Goal: Task Accomplishment & Management: Use online tool/utility

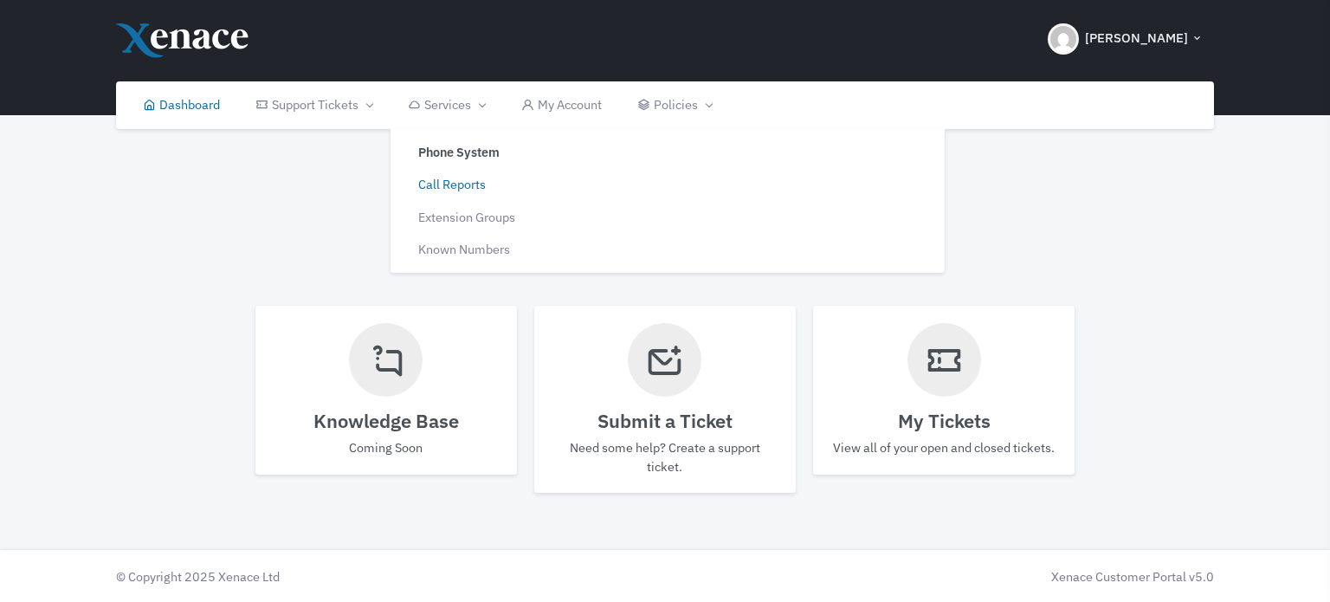
click at [460, 187] on link "Call Reports" at bounding box center [527, 184] width 261 height 33
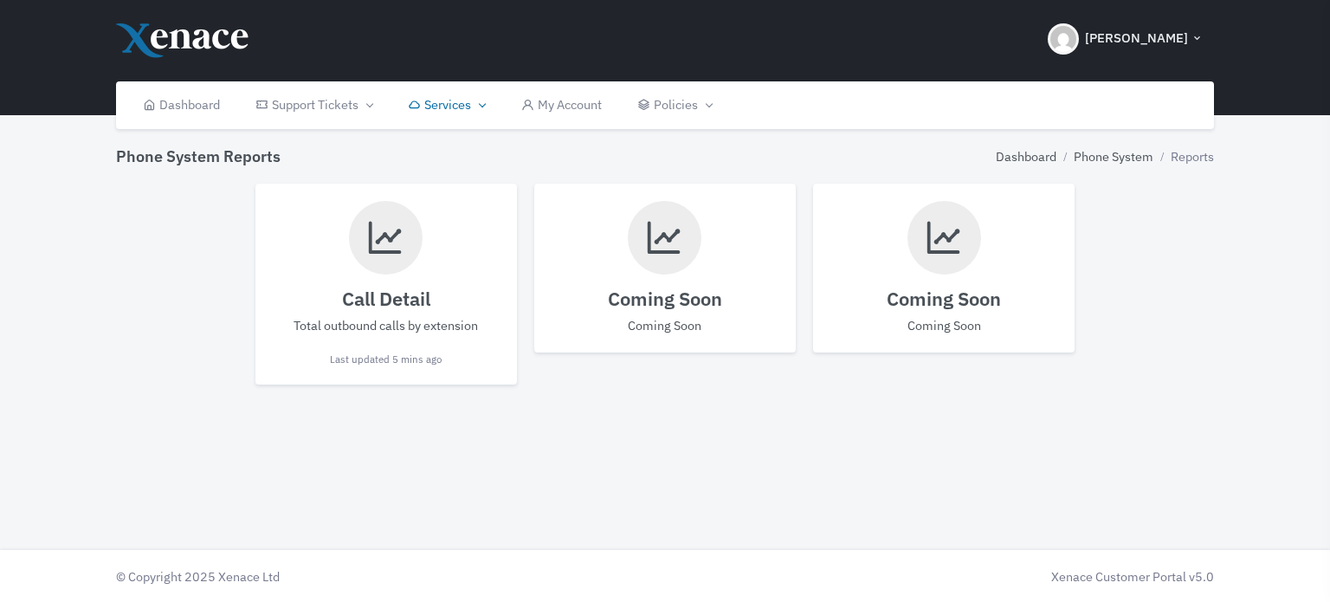
click at [411, 292] on h4 "Call Detail" at bounding box center [386, 298] width 227 height 23
select select
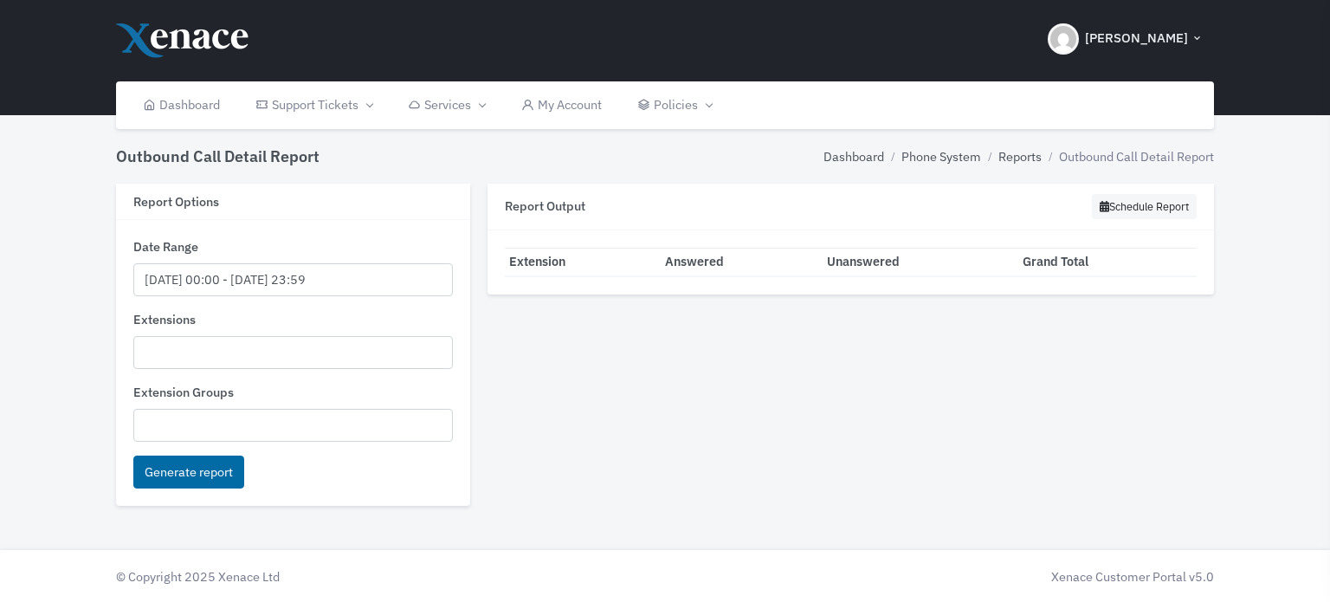
click at [218, 347] on ul at bounding box center [293, 350] width 319 height 27
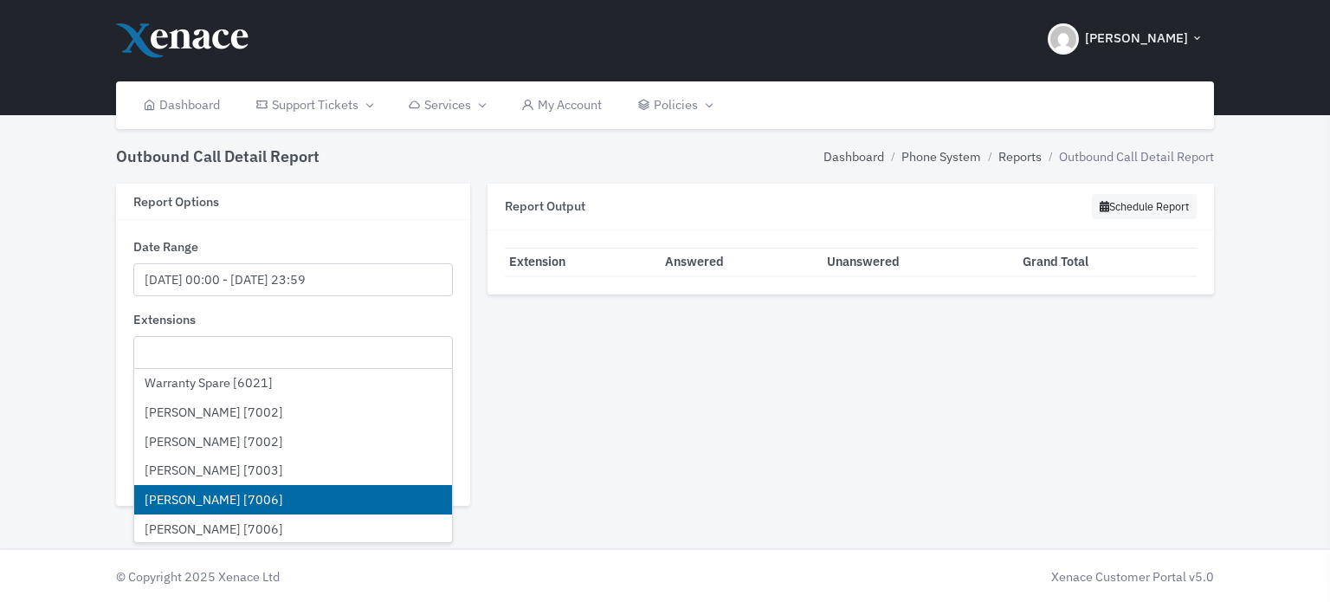
scroll to position [3549, 0]
click at [218, 494] on li "[PERSON_NAME] [7003]" at bounding box center [293, 499] width 319 height 29
select select "7003"
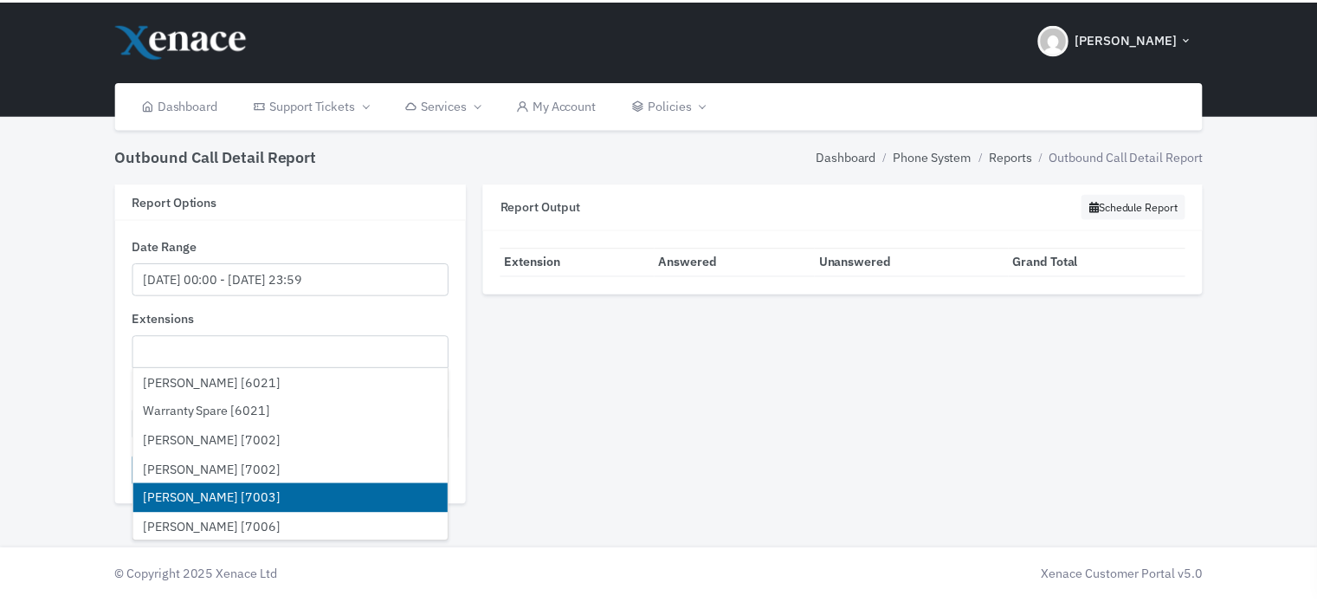
scroll to position [2115, 0]
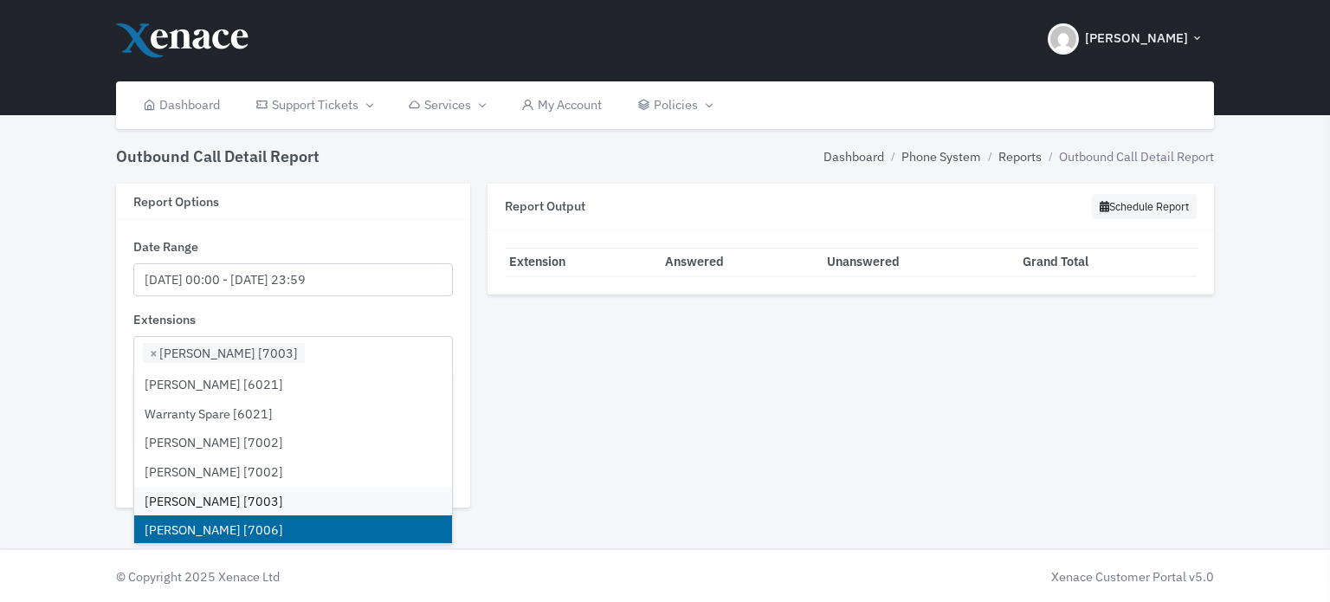
click at [203, 521] on li "[PERSON_NAME] [7006]" at bounding box center [293, 529] width 319 height 29
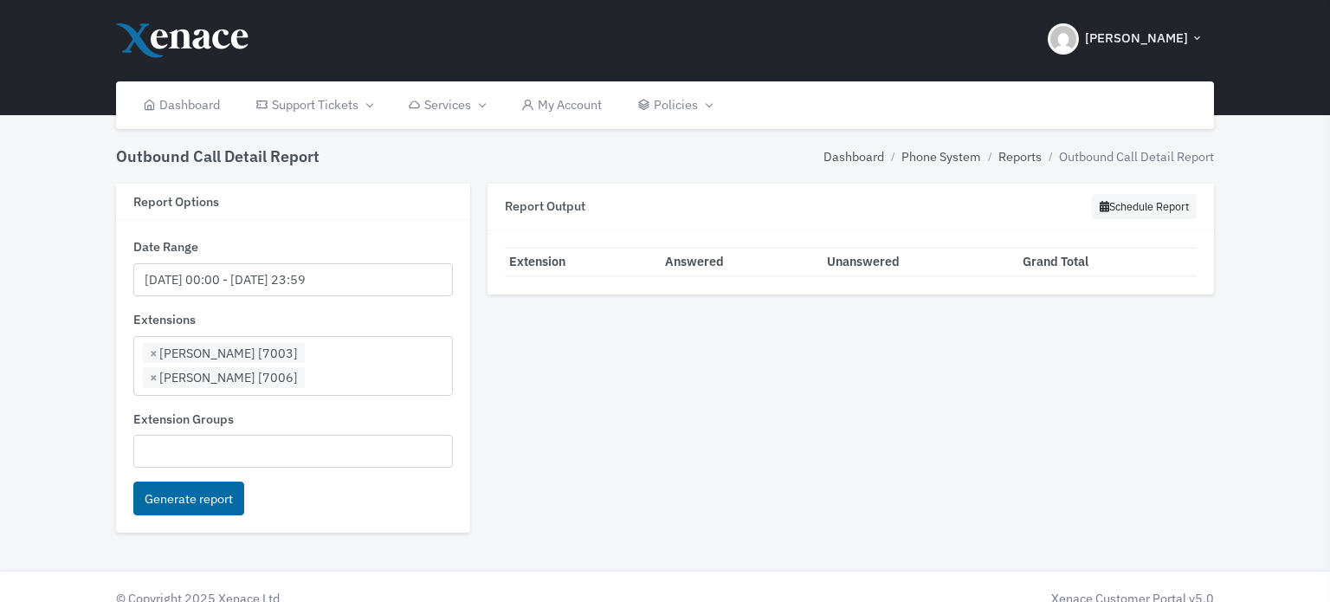
click at [1153, 459] on div "Report Output Schedule Report Export to Excel Loading... Extension Answered Una…" at bounding box center [851, 367] width 744 height 366
drag, startPoint x: 173, startPoint y: 473, endPoint x: 673, endPoint y: 463, distance: 500.4
click at [673, 464] on div "Report Options Date Range [DATE] 00:00 - [DATE] 23:59 Extensions All Extensions…" at bounding box center [665, 367] width 1116 height 366
click at [176, 275] on input "[DATE] 00:00 - [DATE] 23:59" at bounding box center [293, 280] width 320 height 34
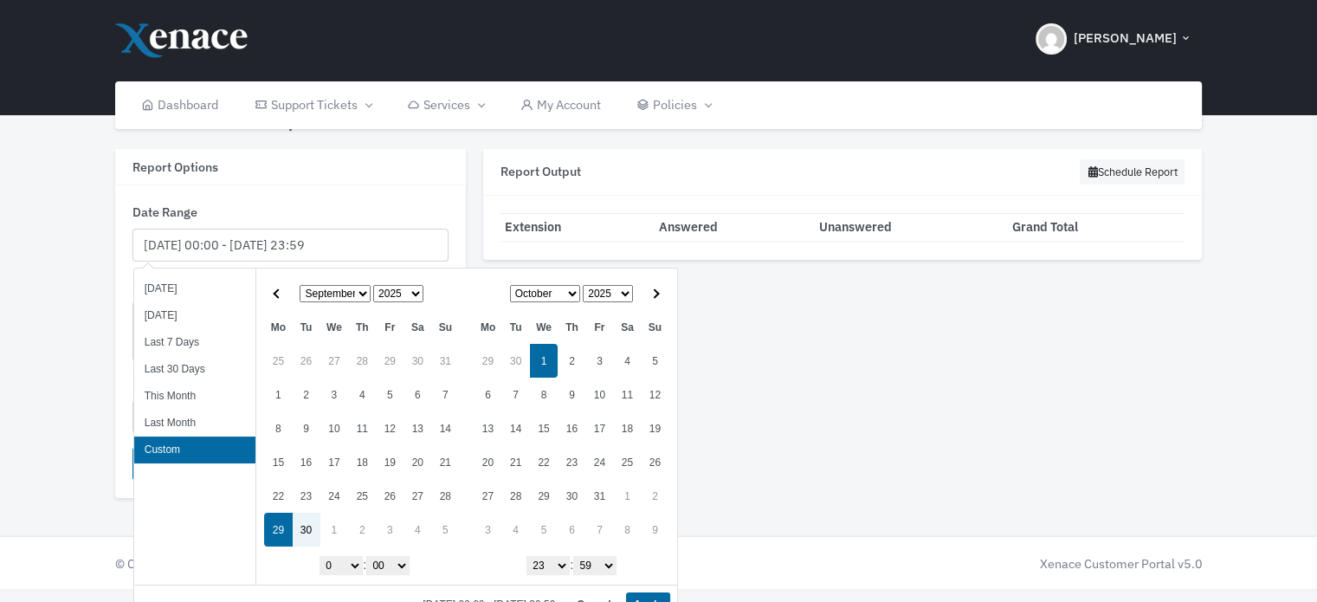
scroll to position [54, 0]
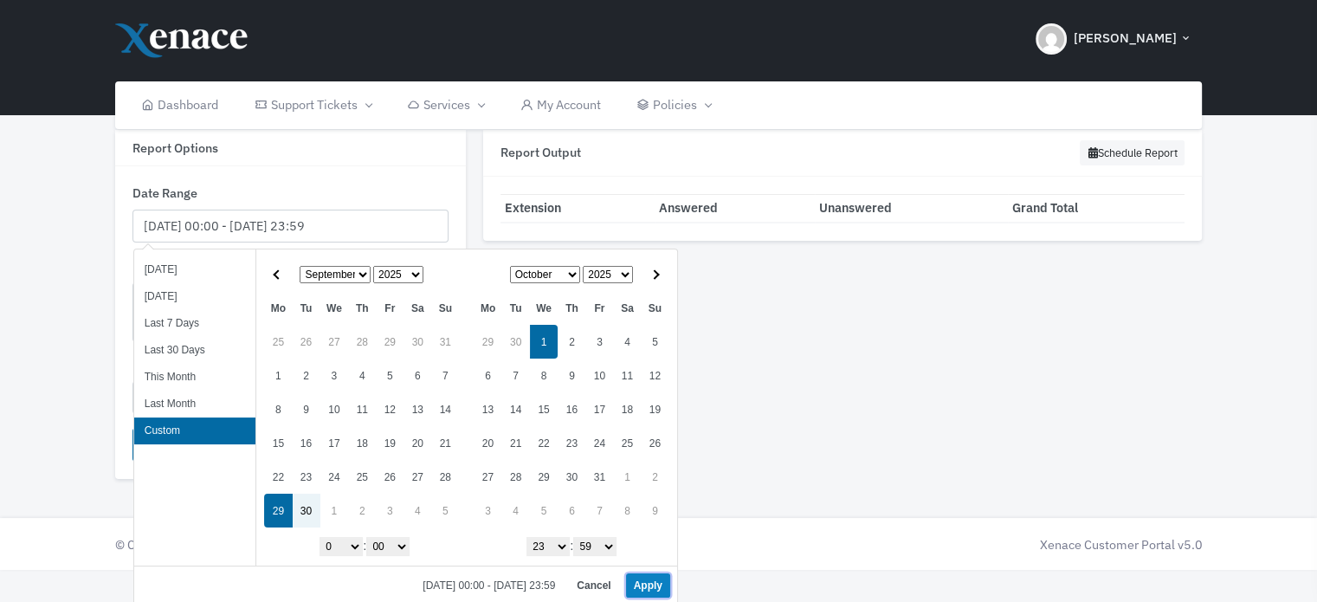
click at [644, 579] on button "Apply" at bounding box center [648, 585] width 44 height 24
type input "[DATE] 00:00 - [DATE] 23:59"
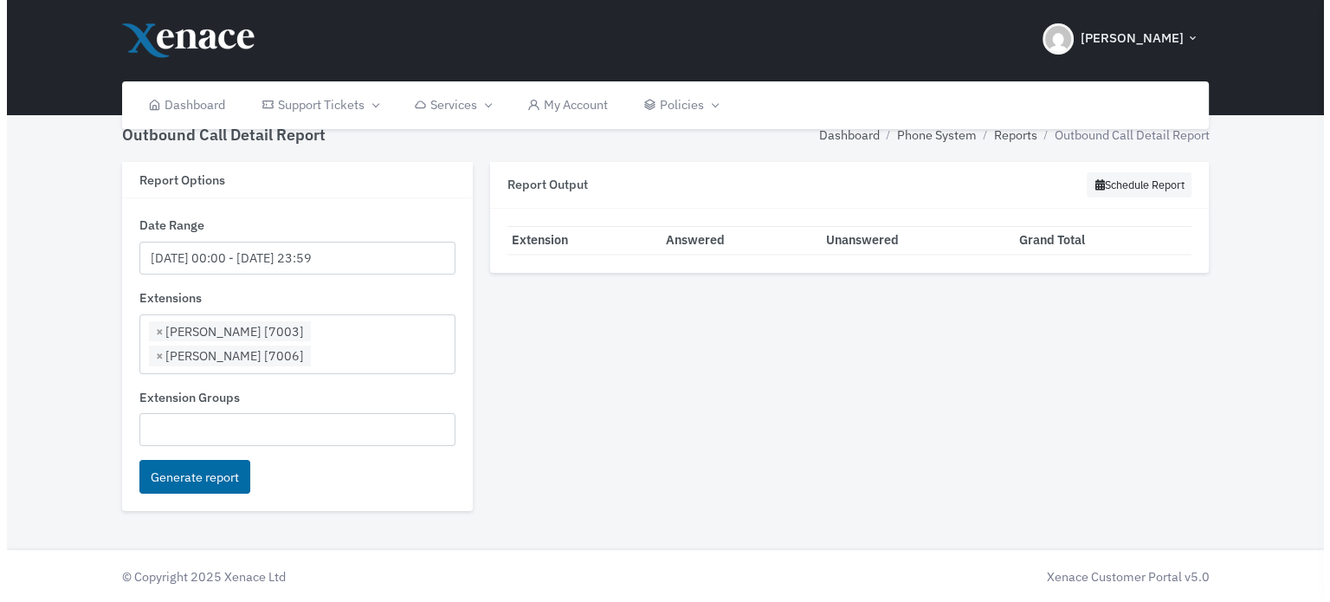
scroll to position [0, 0]
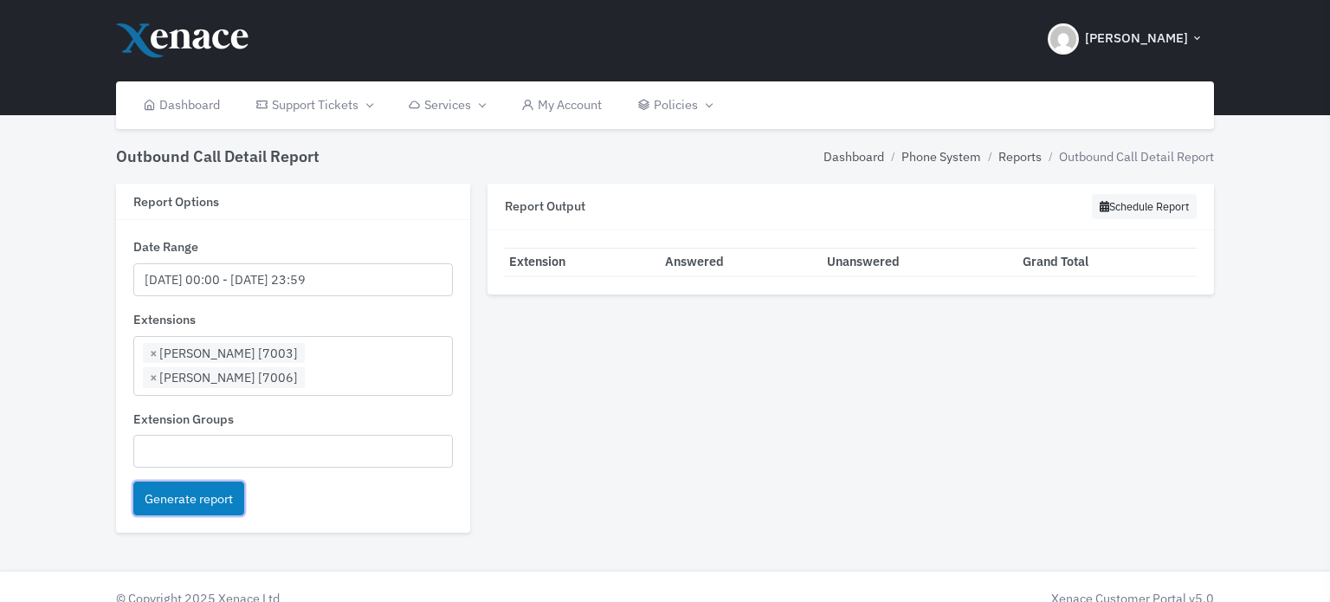
click at [197, 481] on button "Generate report" at bounding box center [188, 498] width 111 height 34
